Goal: Answer question/provide support: Share knowledge or assist other users

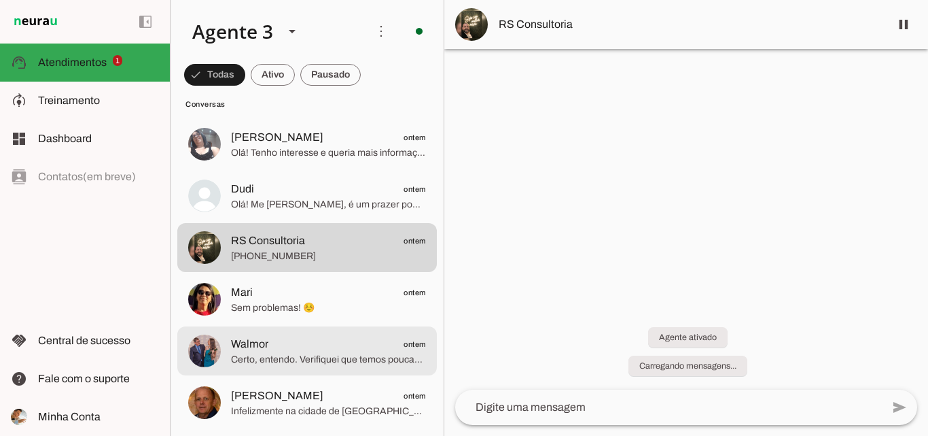
scroll to position [136, 0]
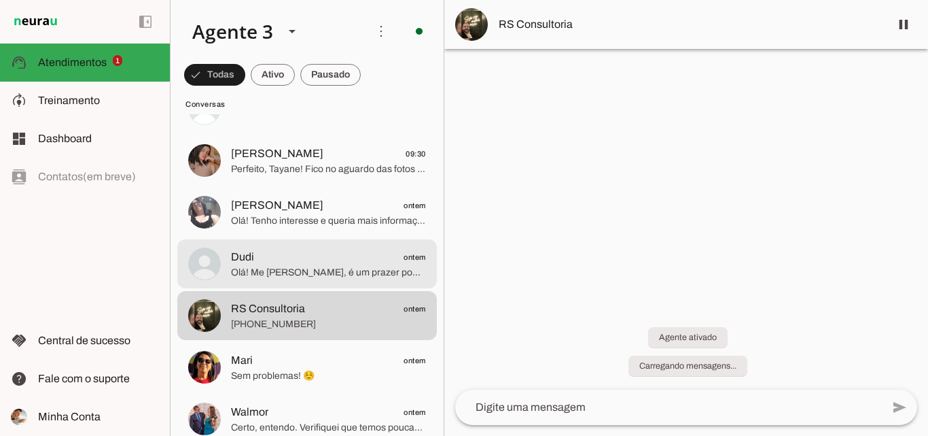
click at [313, 269] on span "Olá! Me [PERSON_NAME], é um prazer poder falar com você. Sou consultor da [PERS…" at bounding box center [328, 273] width 195 height 14
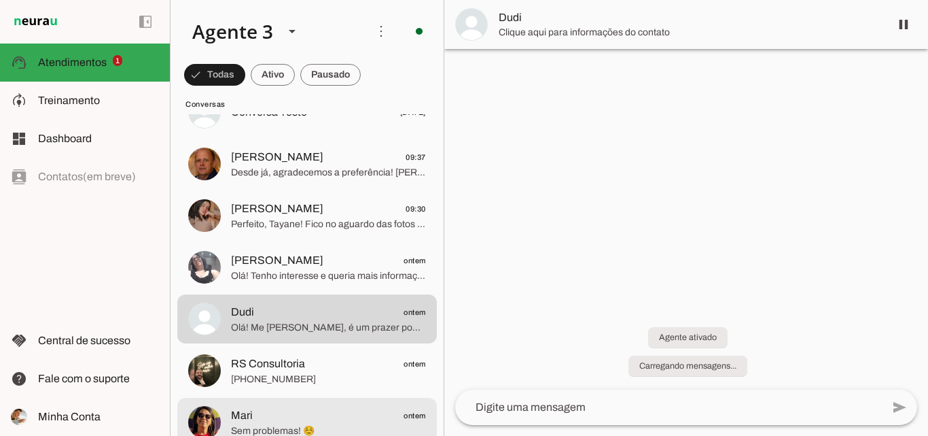
scroll to position [68, 0]
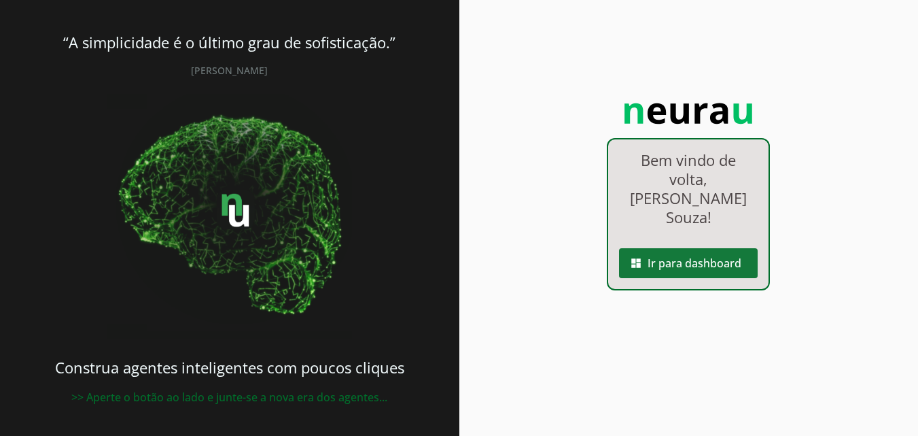
click at [654, 249] on span at bounding box center [688, 263] width 139 height 33
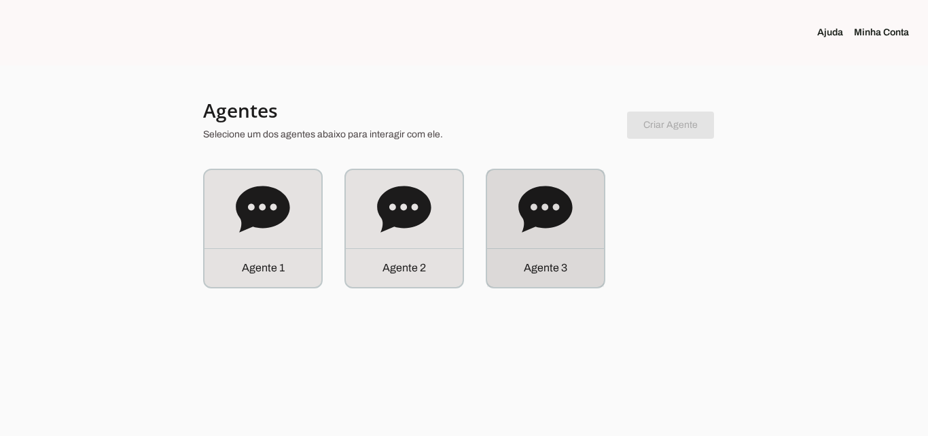
click at [595, 243] on div "Agente 3" at bounding box center [545, 228] width 117 height 117
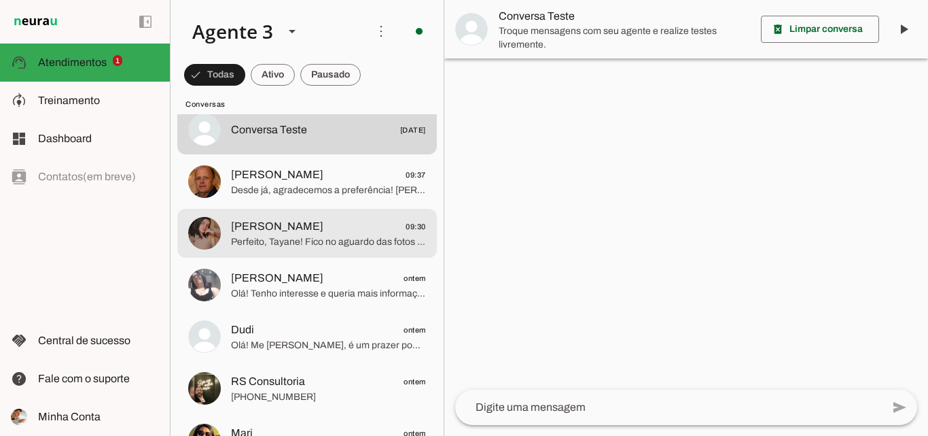
scroll to position [204, 0]
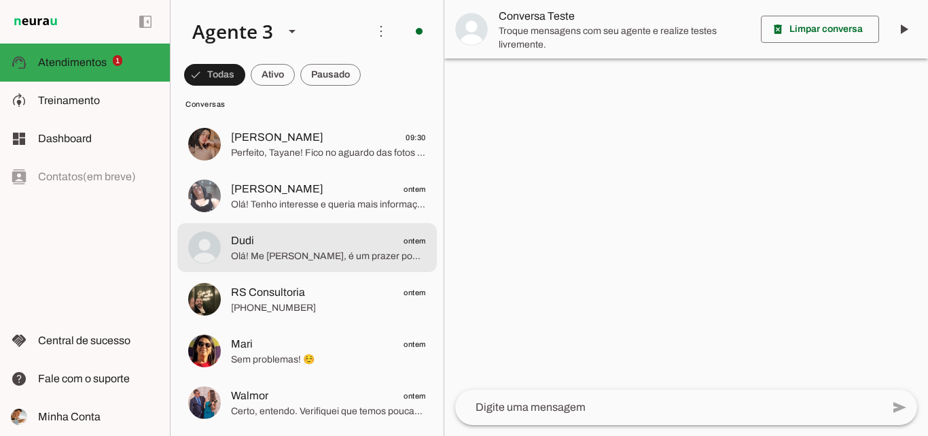
click at [306, 249] on span "Olá! Me [PERSON_NAME], é um prazer poder falar com você. Sou consultor da [PERS…" at bounding box center [328, 256] width 195 height 14
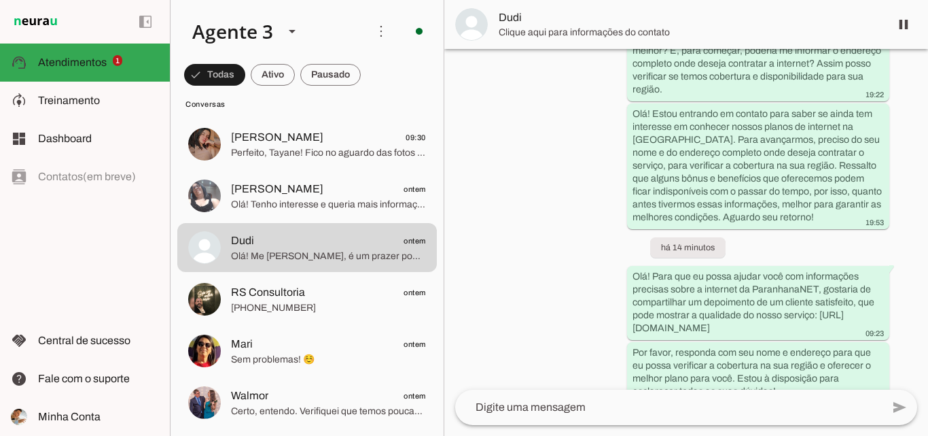
scroll to position [317, 0]
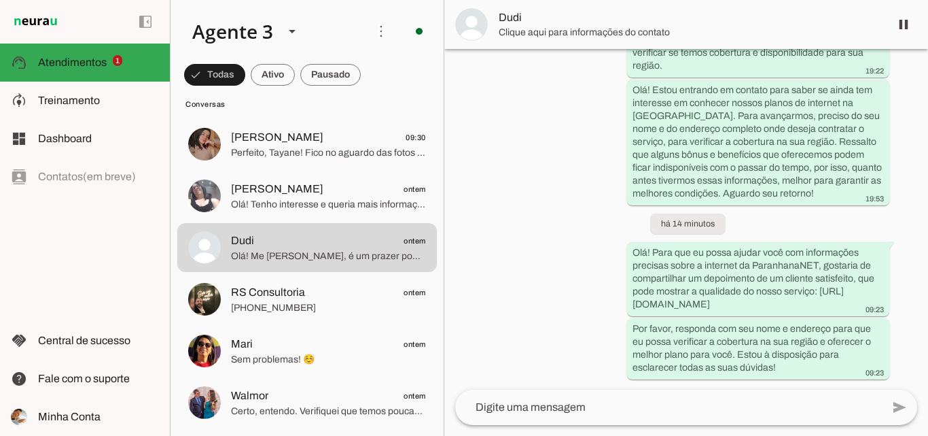
click at [730, 36] on span "Clique aqui para informações do contato" at bounding box center [689, 33] width 381 height 14
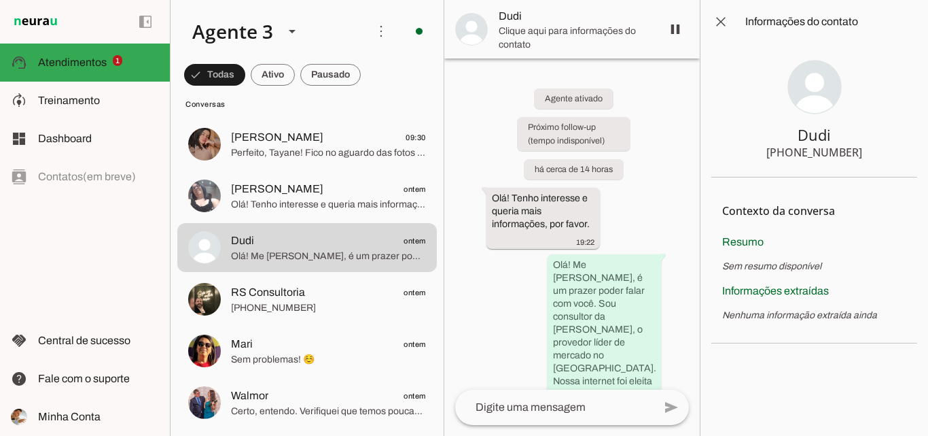
drag, startPoint x: 796, startPoint y: 156, endPoint x: 909, endPoint y: 150, distance: 113.0
click at [909, 150] on section "Dudi [PHONE_NUMBER]" at bounding box center [815, 111] width 206 height 134
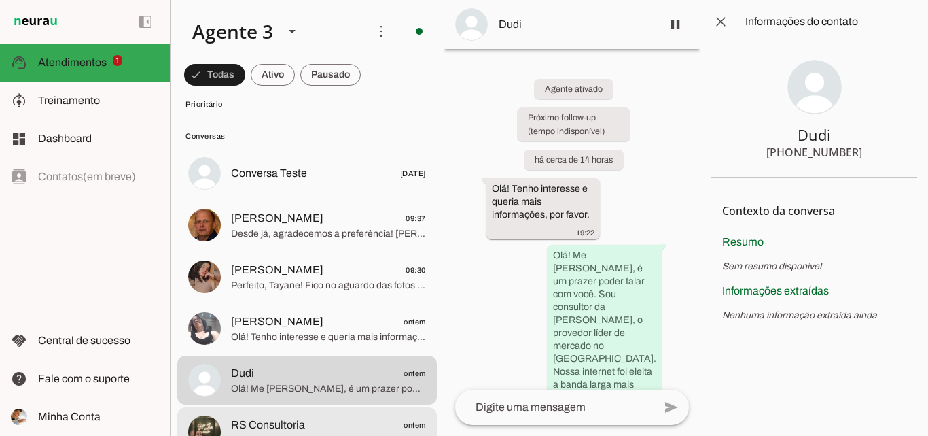
scroll to position [68, 0]
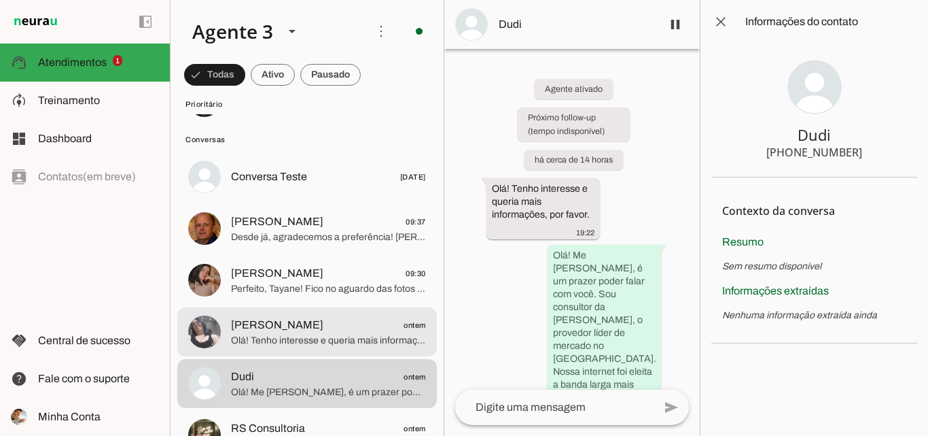
click at [309, 334] on span "Olá! Tenho interesse e queria mais informações, por favor." at bounding box center [328, 341] width 195 height 14
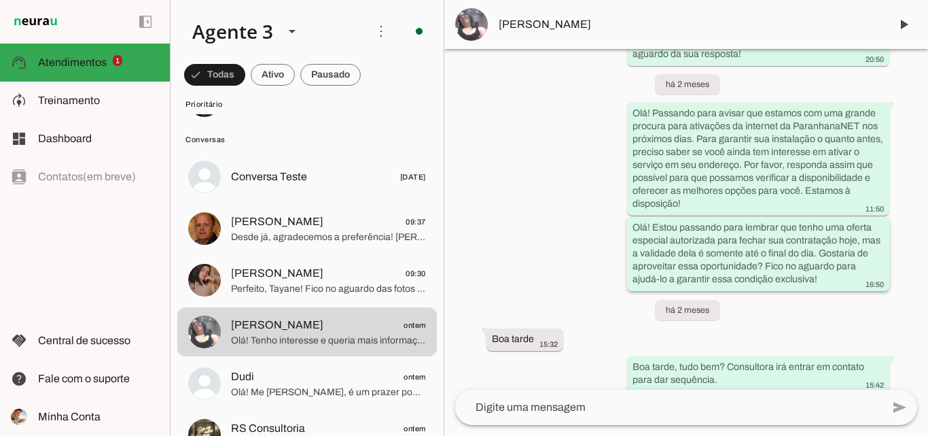
scroll to position [682, 0]
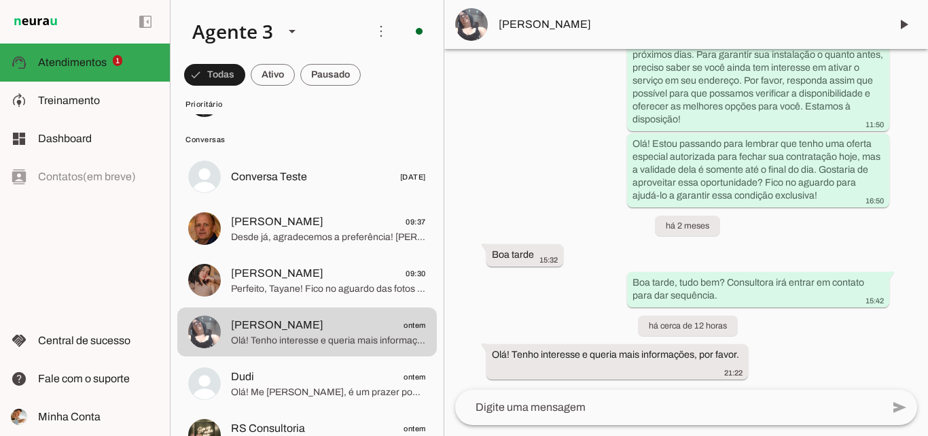
click at [599, 32] on span "[PERSON_NAME]" at bounding box center [689, 24] width 381 height 16
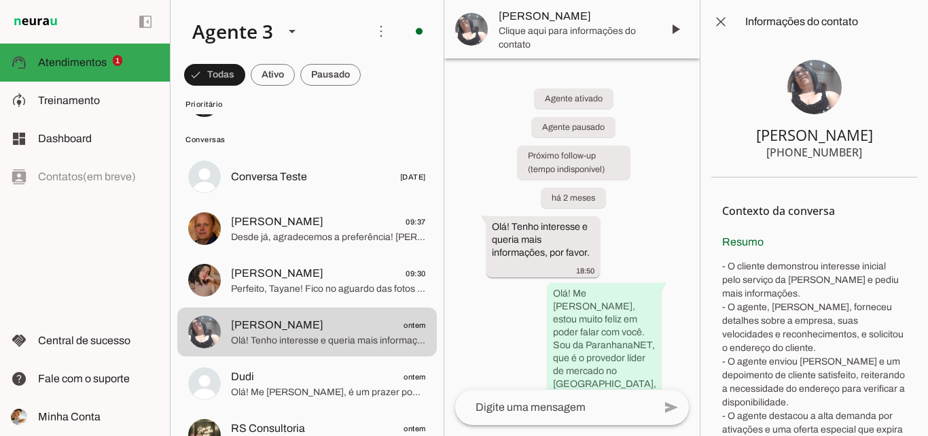
drag, startPoint x: 803, startPoint y: 153, endPoint x: 858, endPoint y: 156, distance: 55.1
click at [858, 156] on section "[PERSON_NAME] [PHONE_NUMBER]" at bounding box center [815, 111] width 206 height 134
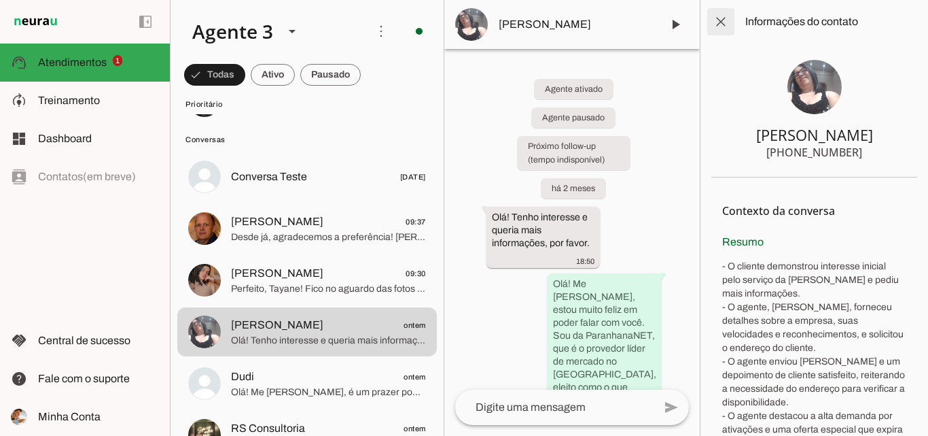
click at [725, 31] on span at bounding box center [721, 21] width 33 height 33
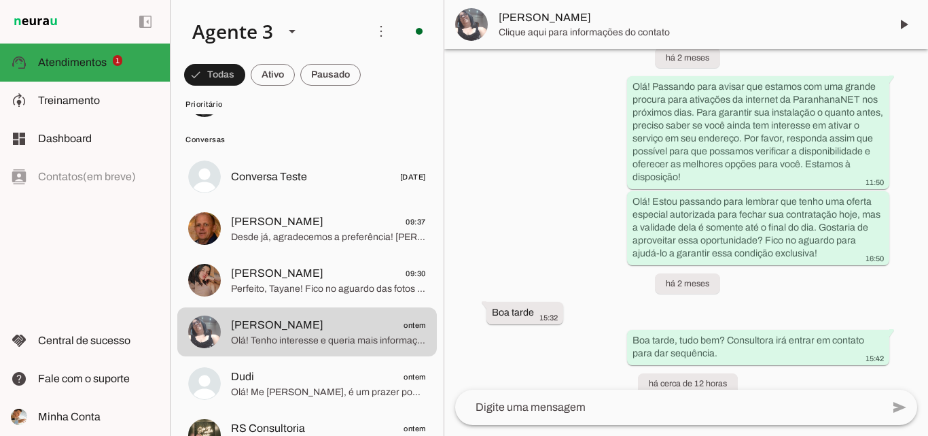
scroll to position [682, 0]
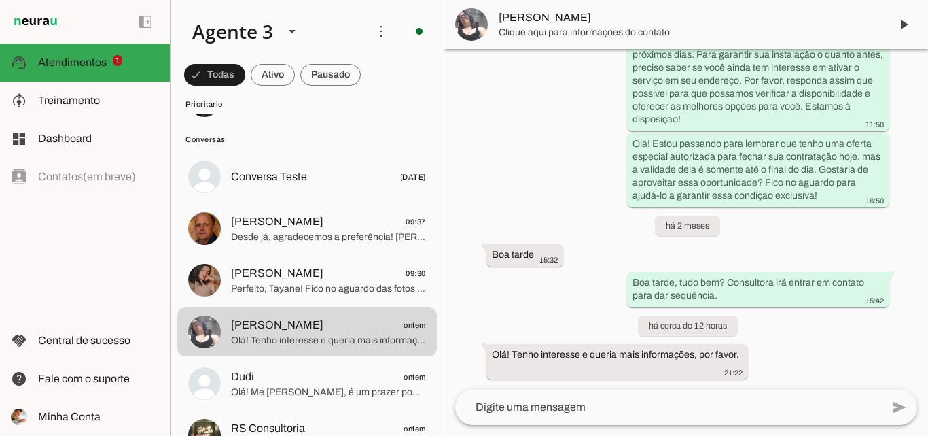
click at [589, 407] on textarea at bounding box center [668, 407] width 427 height 16
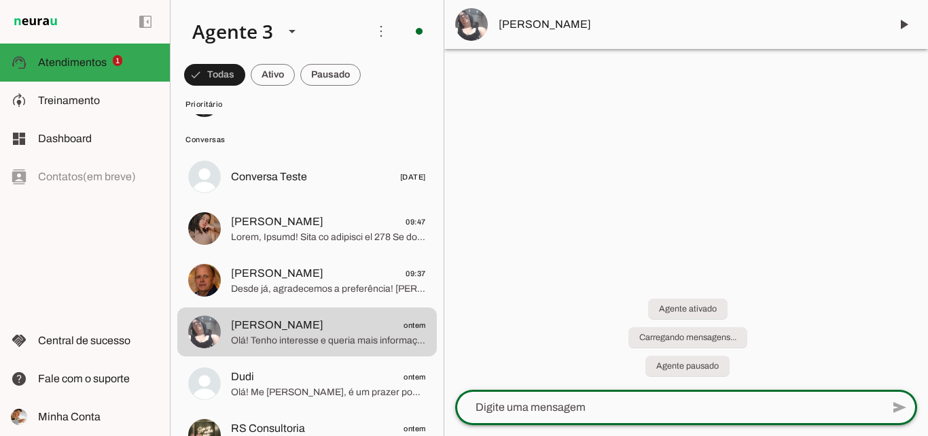
scroll to position [0, 0]
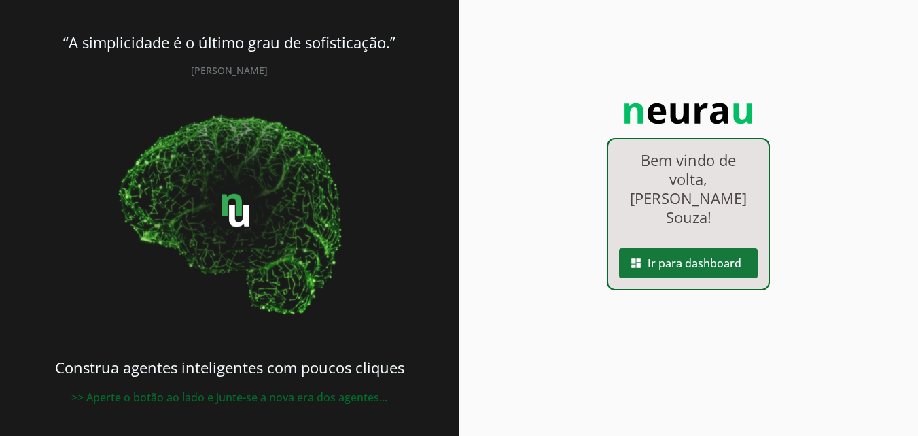
click at [702, 249] on span at bounding box center [688, 263] width 139 height 33
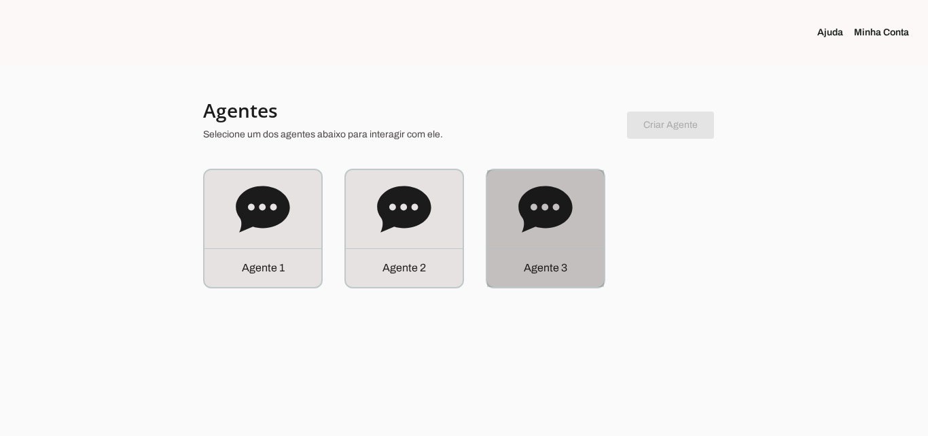
click at [561, 239] on div "Agente 3" at bounding box center [545, 228] width 117 height 117
